Goal: Transaction & Acquisition: Purchase product/service

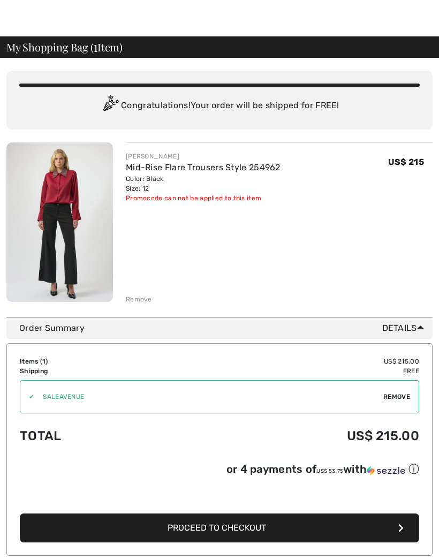
scroll to position [17, 0]
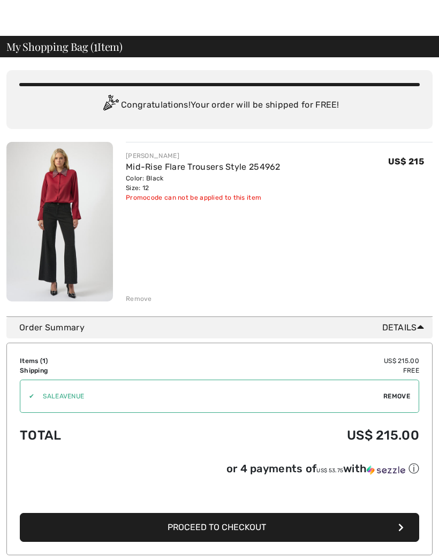
click at [406, 393] on span "Remove" at bounding box center [397, 397] width 27 height 10
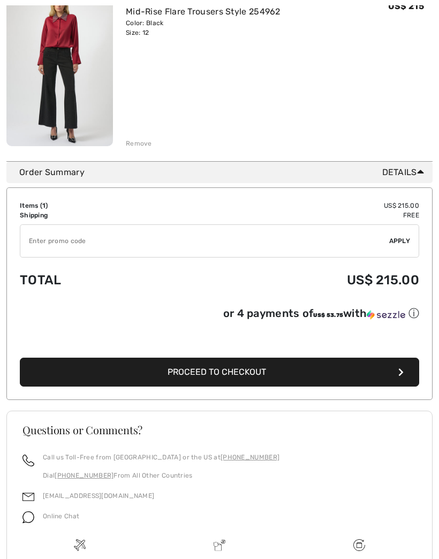
scroll to position [196, 0]
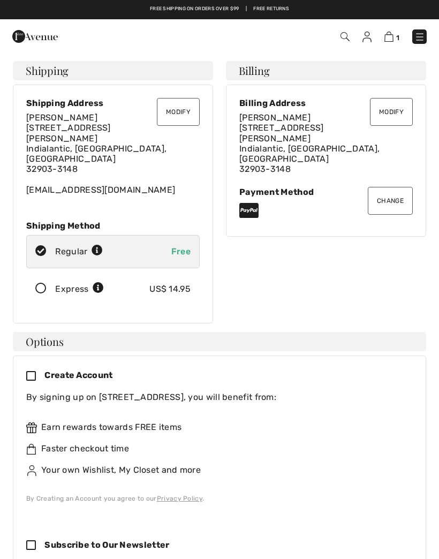
click at [48, 274] on div "Express US$ 14.95" at bounding box center [113, 289] width 174 height 33
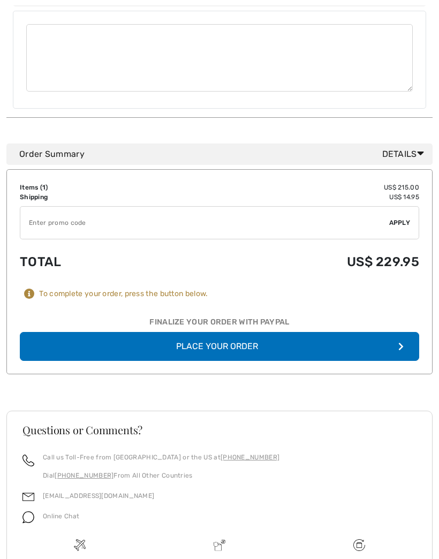
scroll to position [888, 0]
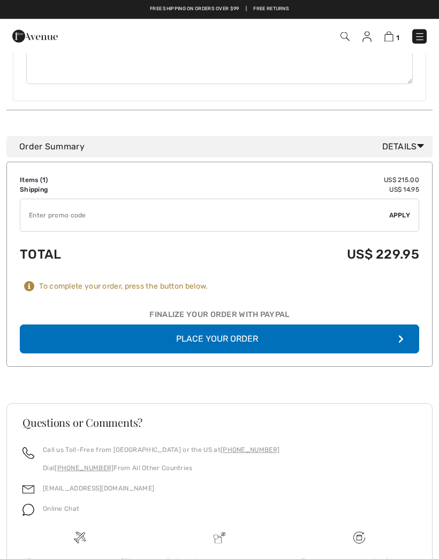
click at [234, 325] on button "Place Your Order" at bounding box center [220, 339] width 400 height 29
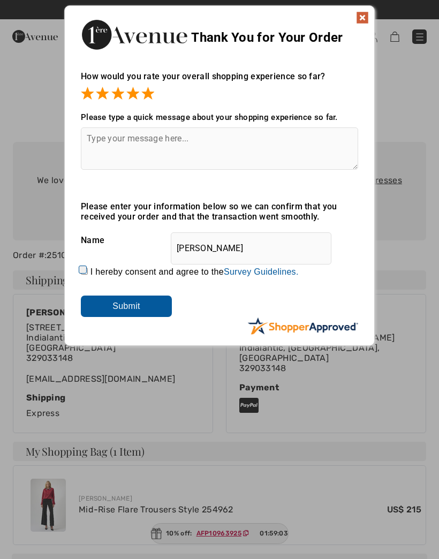
click at [142, 315] on input "Submit" at bounding box center [126, 306] width 91 height 21
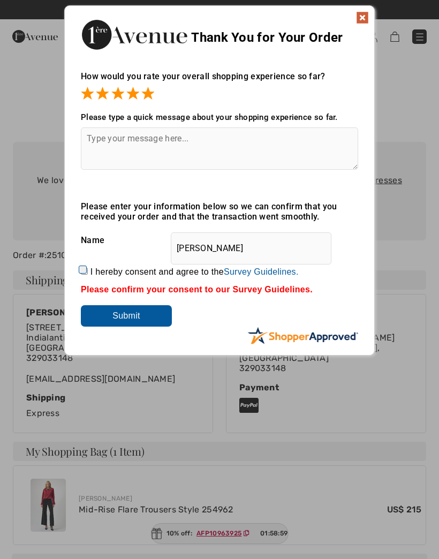
click at [141, 321] on input "Submit" at bounding box center [126, 315] width 91 height 21
click at [131, 317] on input "Submit" at bounding box center [126, 315] width 91 height 21
click at [363, 20] on img at bounding box center [362, 17] width 13 height 13
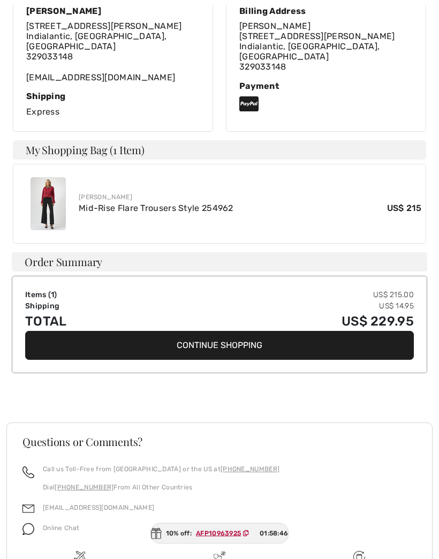
scroll to position [302, 0]
click at [284, 437] on h3 "Questions or Comments?" at bounding box center [219, 442] width 394 height 11
copy link "254962"
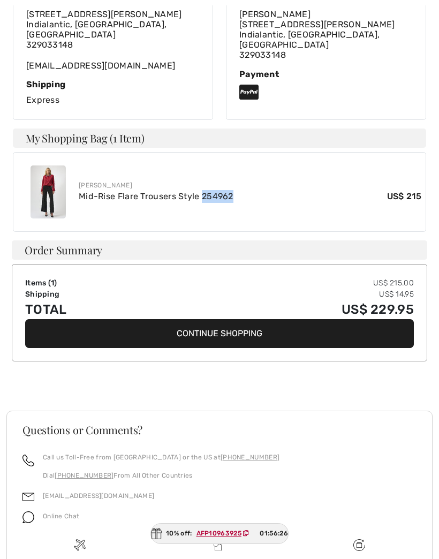
click at [140, 191] on link "Mid-Rise Flare Trousers Style 254962" at bounding box center [156, 196] width 155 height 10
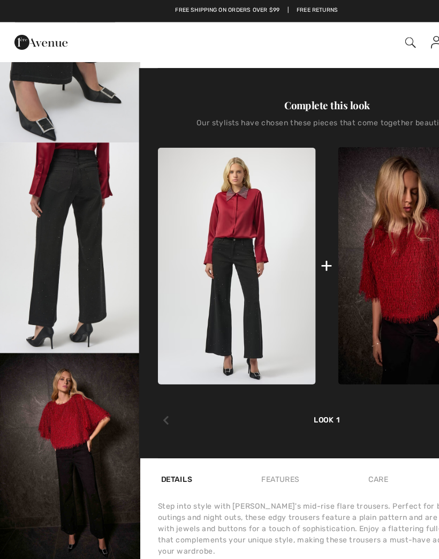
scroll to position [368, 0]
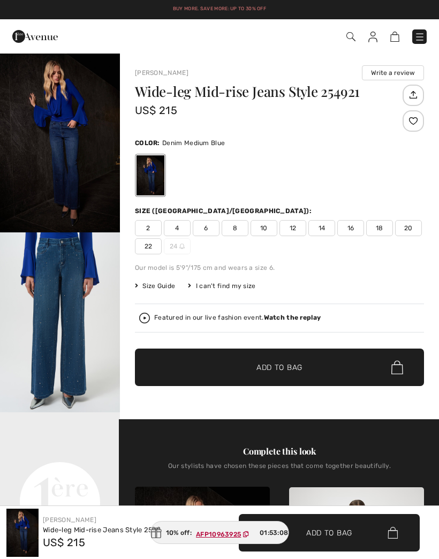
checkbox input "true"
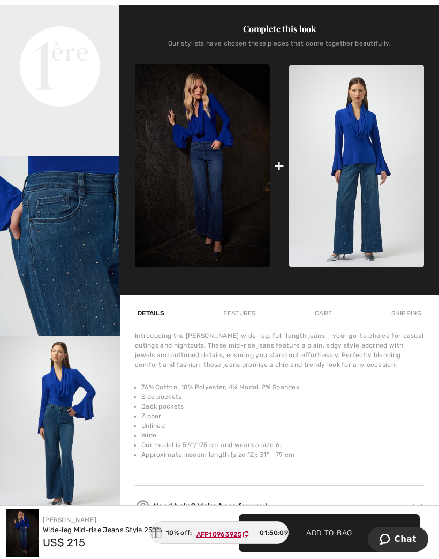
scroll to position [437, 0]
